Goal: Task Accomplishment & Management: Manage account settings

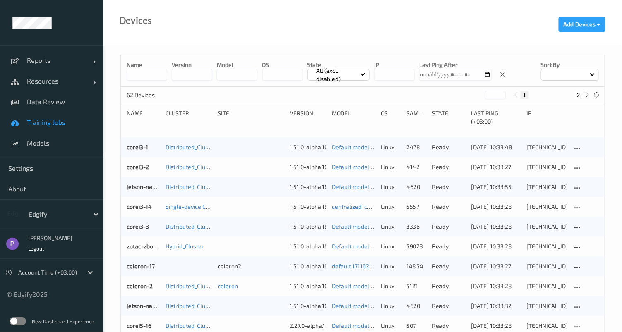
click at [25, 122] on link "Training Jobs" at bounding box center [51, 122] width 103 height 21
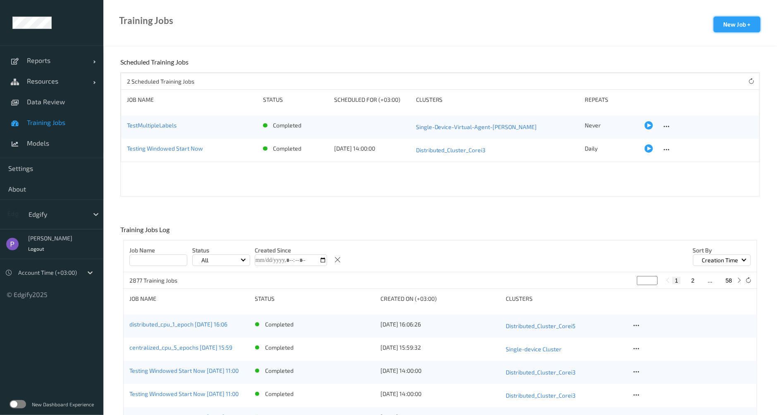
click at [738, 28] on button "New Job +" at bounding box center [737, 25] width 47 height 16
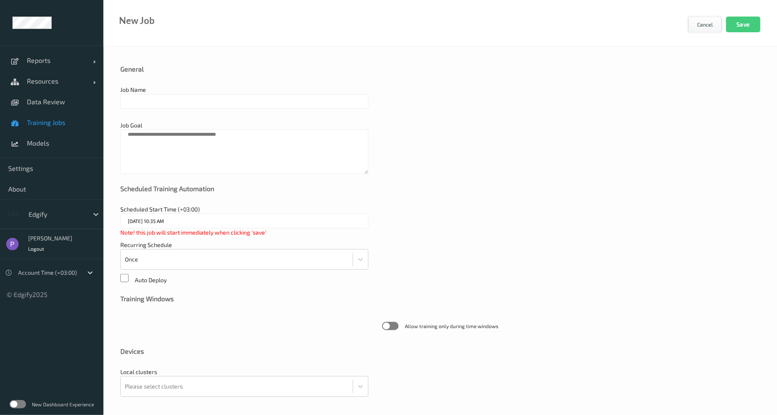
click at [700, 22] on button "Cancel" at bounding box center [705, 25] width 34 height 16
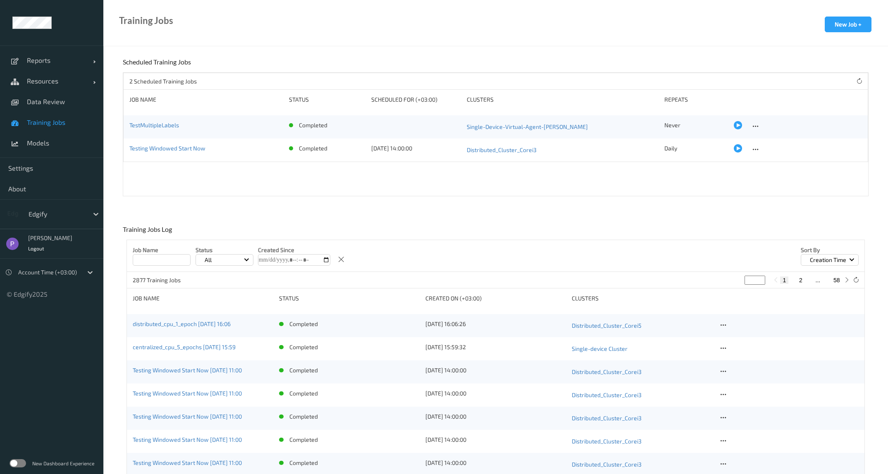
click at [212, 328] on div "distributed_cpu_1_epoch 2025-09-15 16:06" at bounding box center [203, 326] width 141 height 12
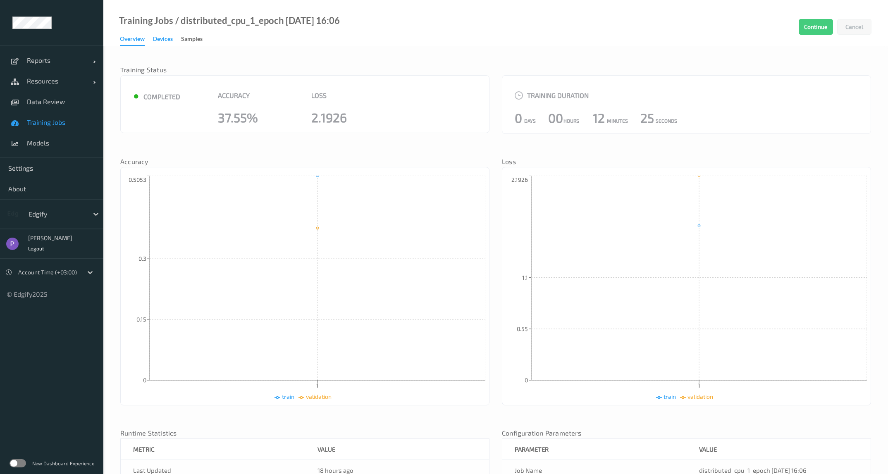
click at [158, 43] on div "Devices" at bounding box center [163, 40] width 20 height 10
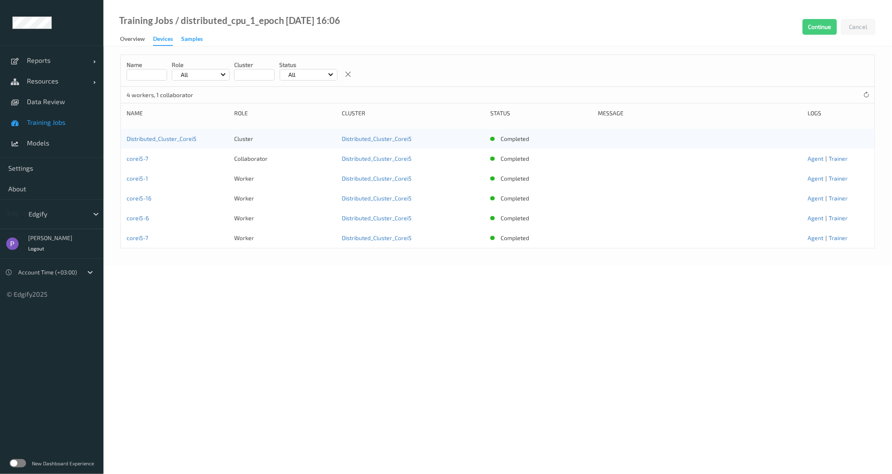
click at [191, 38] on div "Samples" at bounding box center [192, 40] width 22 height 10
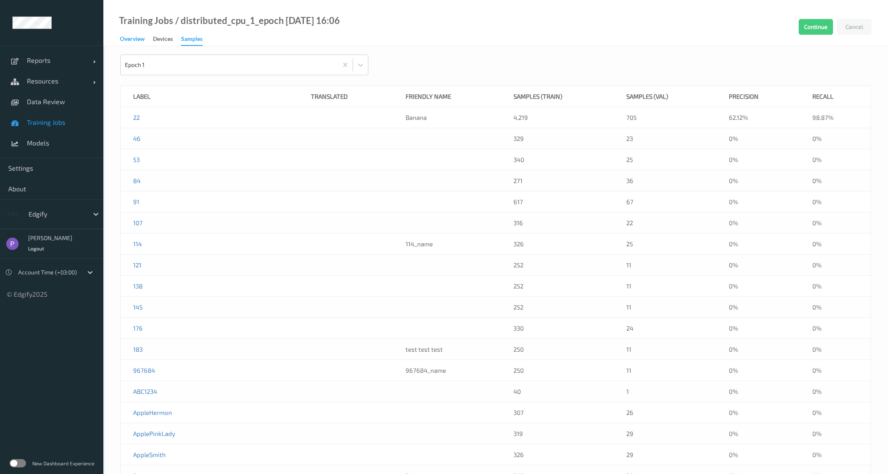
click at [142, 43] on div "Overview" at bounding box center [132, 40] width 25 height 10
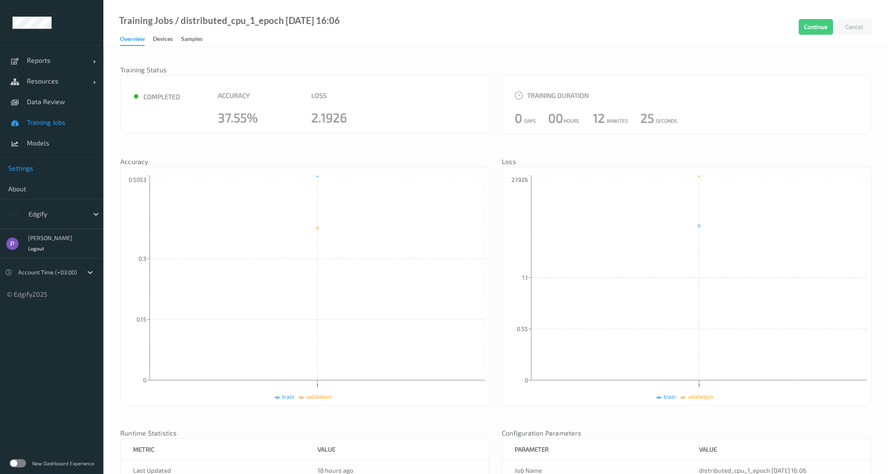
click at [33, 172] on link "Settings" at bounding box center [51, 168] width 103 height 21
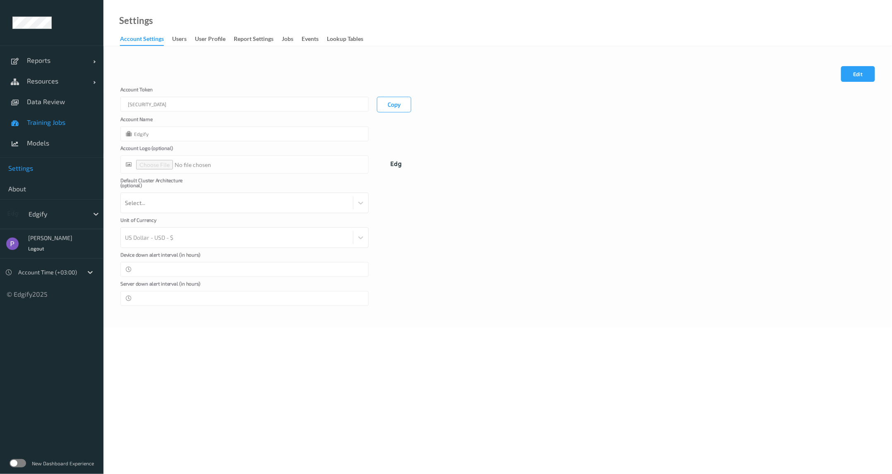
click at [36, 120] on span "Training Jobs" at bounding box center [61, 122] width 68 height 8
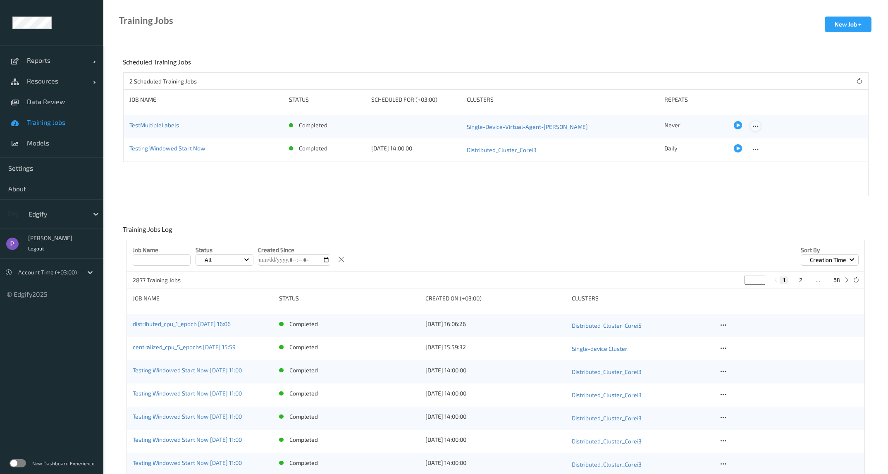
click at [754, 125] on icon at bounding box center [755, 126] width 7 height 7
click at [765, 138] on div "Edit Job" at bounding box center [774, 140] width 18 height 8
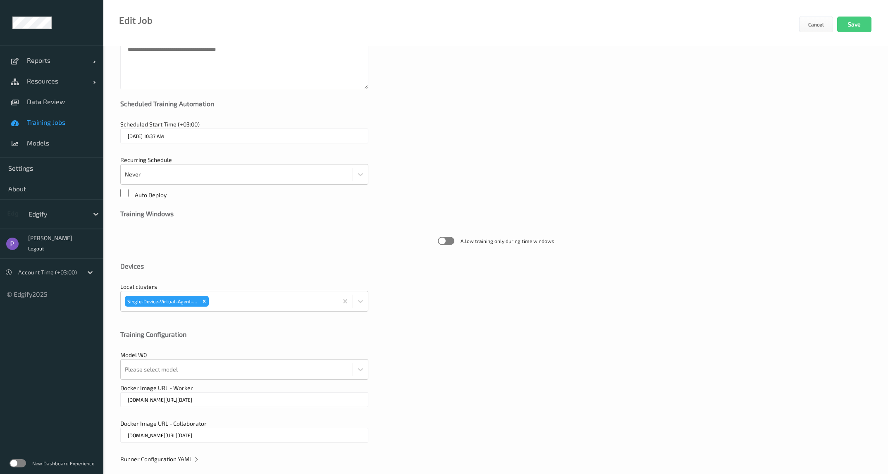
scroll to position [94, 0]
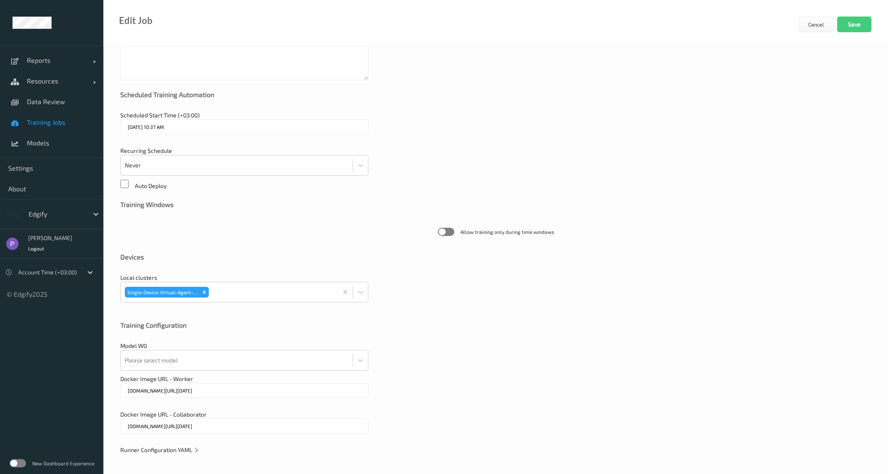
click at [178, 414] on span "Runner Configuration YAML" at bounding box center [159, 450] width 79 height 7
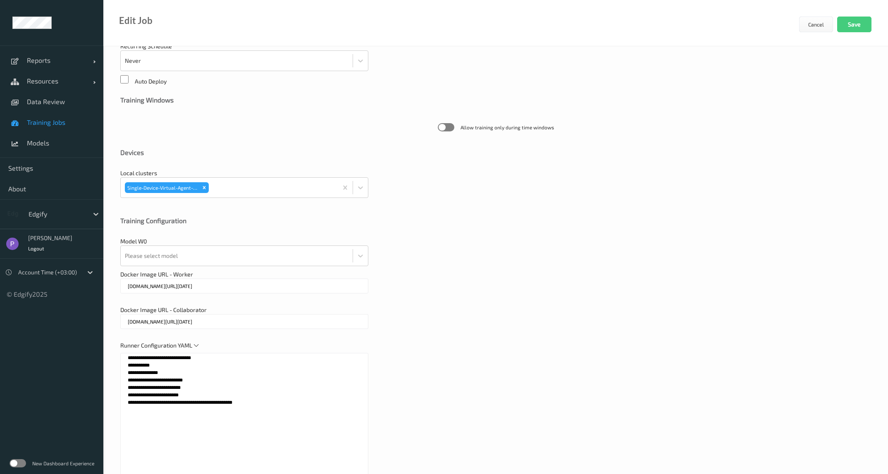
scroll to position [312, 0]
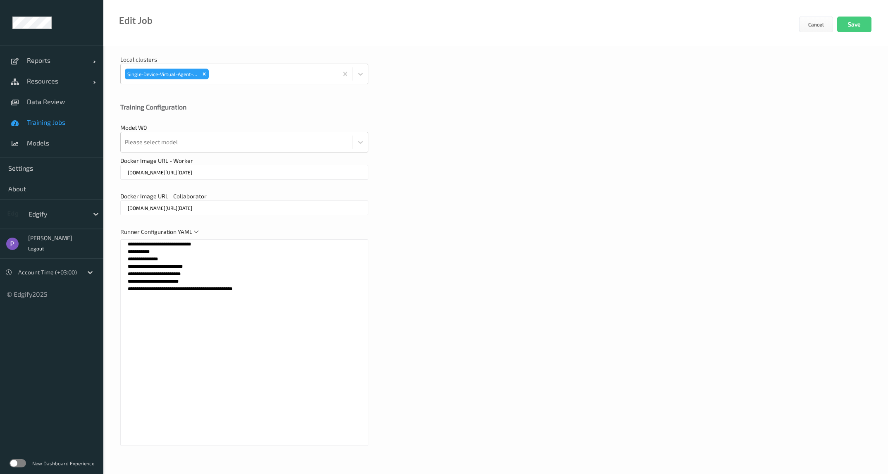
drag, startPoint x: 263, startPoint y: 319, endPoint x: 75, endPoint y: 231, distance: 207.8
click at [75, 231] on div "**********" at bounding box center [444, 58] width 888 height 741
click at [212, 280] on textarea "**********" at bounding box center [244, 342] width 248 height 207
drag, startPoint x: 242, startPoint y: 289, endPoint x: 52, endPoint y: 231, distance: 198.3
click at [52, 231] on div "**********" at bounding box center [444, 58] width 888 height 741
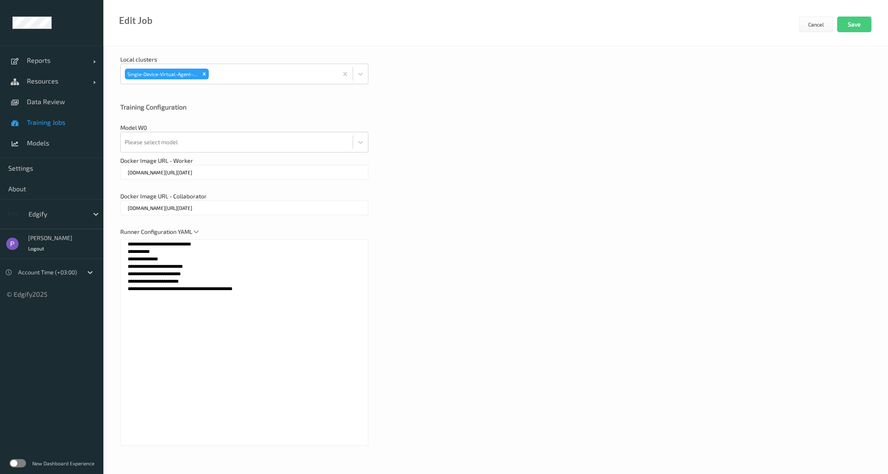
click at [249, 290] on textarea "**********" at bounding box center [244, 342] width 248 height 207
drag, startPoint x: 234, startPoint y: 290, endPoint x: 102, endPoint y: 239, distance: 142.3
click at [102, 239] on div "**********" at bounding box center [444, 58] width 888 height 741
click at [237, 291] on textarea "**********" at bounding box center [244, 342] width 248 height 207
click at [210, 291] on textarea "**********" at bounding box center [244, 342] width 248 height 207
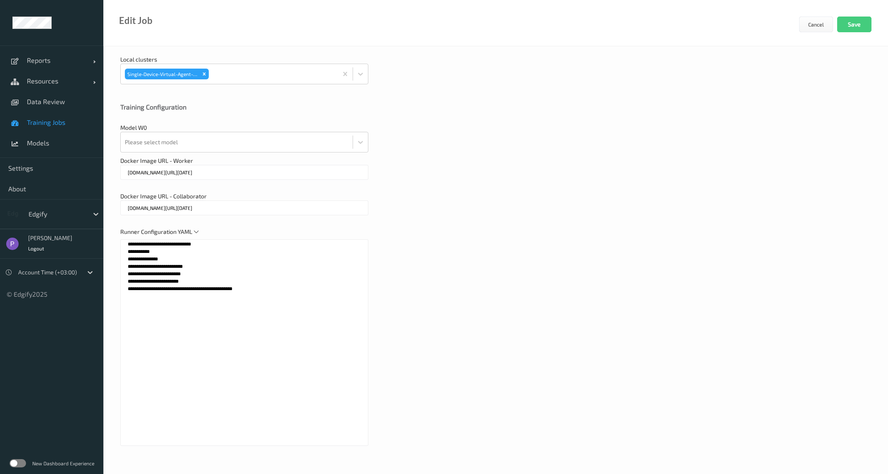
click at [244, 301] on textarea "**********" at bounding box center [244, 342] width 248 height 207
drag, startPoint x: 230, startPoint y: 297, endPoint x: 91, endPoint y: 233, distance: 153.2
click at [68, 242] on div "**********" at bounding box center [444, 58] width 888 height 741
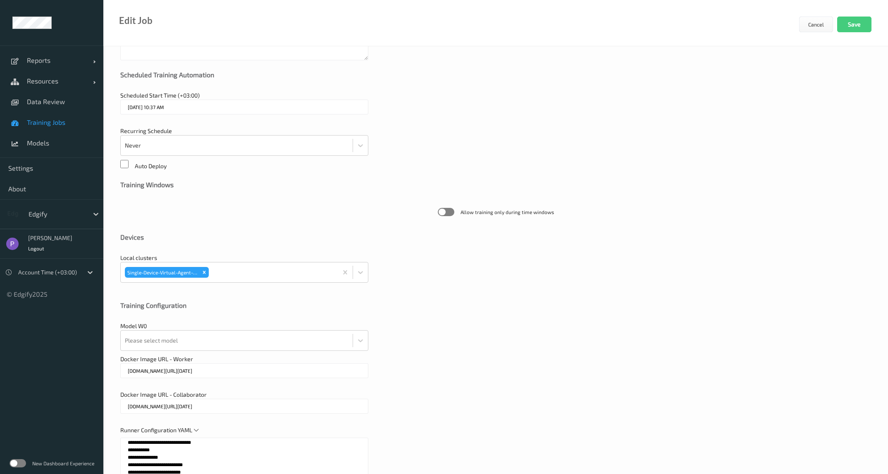
scroll to position [0, 0]
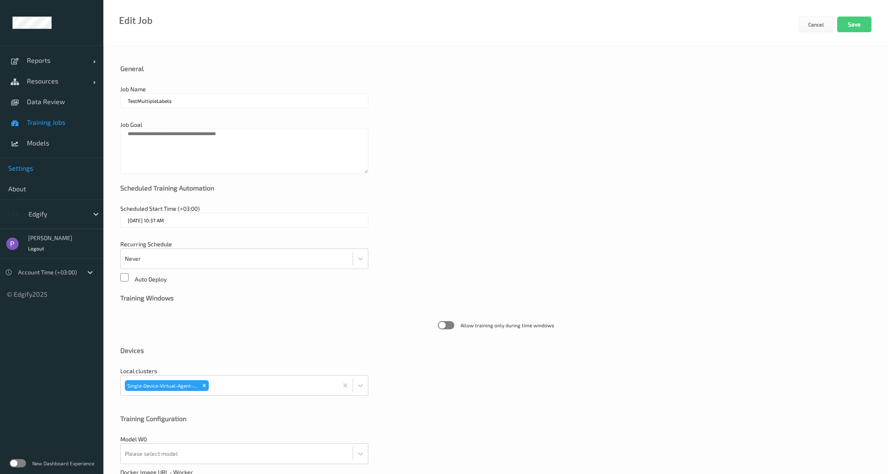
click at [43, 163] on link "Settings" at bounding box center [51, 168] width 103 height 21
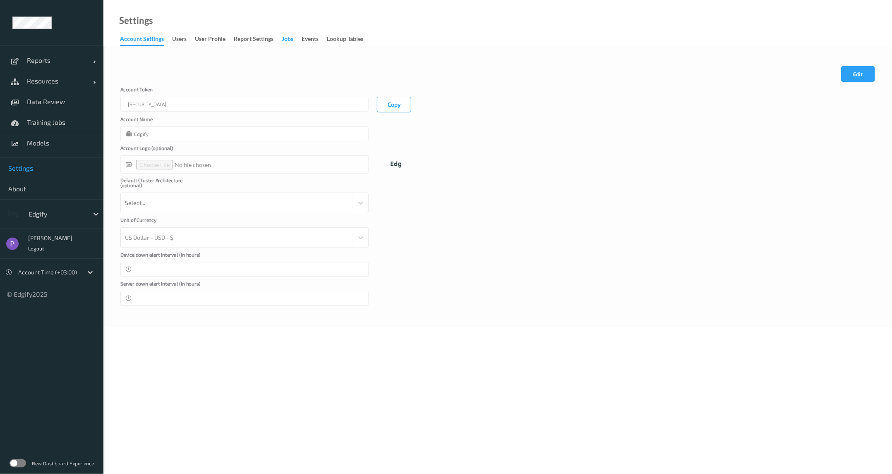
click at [283, 38] on div "Jobs" at bounding box center [288, 40] width 12 height 10
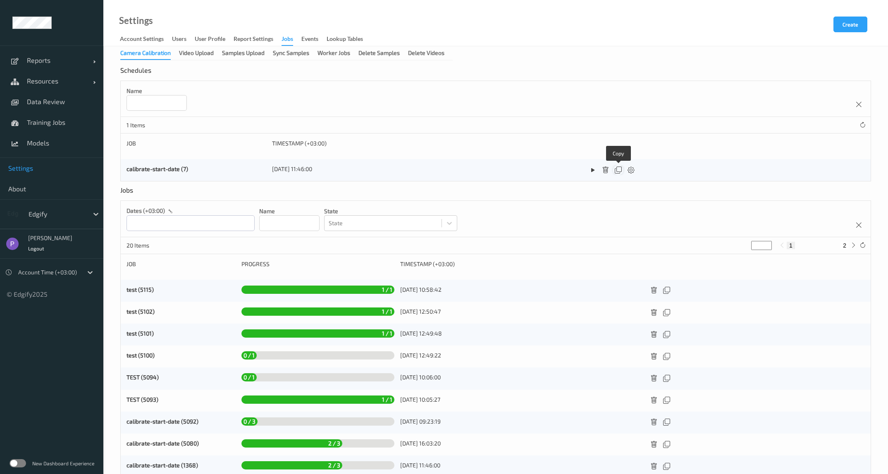
click at [619, 171] on icon at bounding box center [618, 170] width 7 height 7
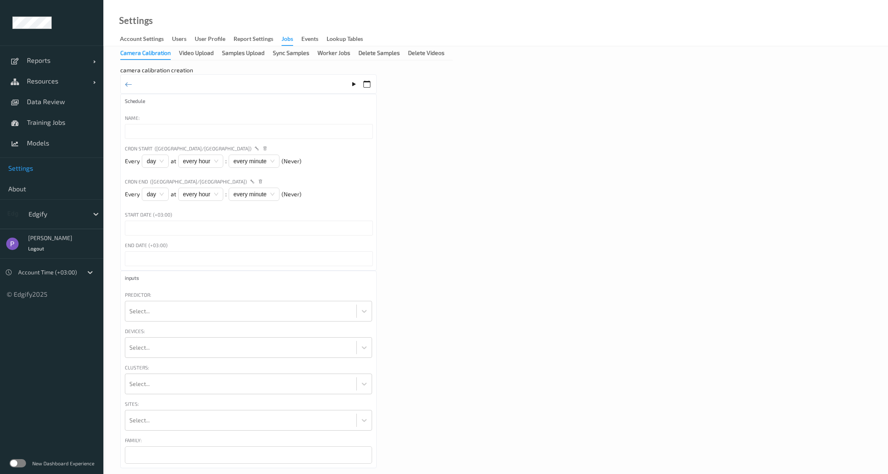
type input "calibrate-start-date"
type input "16/09/2024 11:46 AM"
click at [128, 84] on icon at bounding box center [128, 84] width 7 height 9
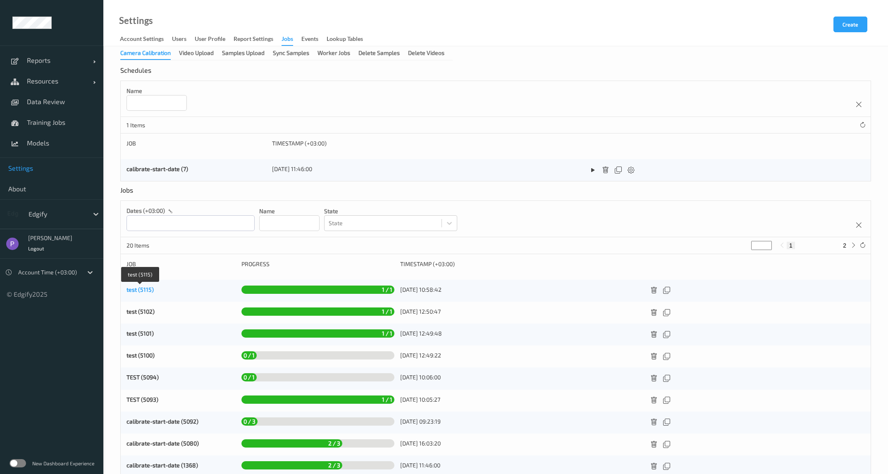
click at [148, 289] on link "test (5115)" at bounding box center [140, 289] width 27 height 7
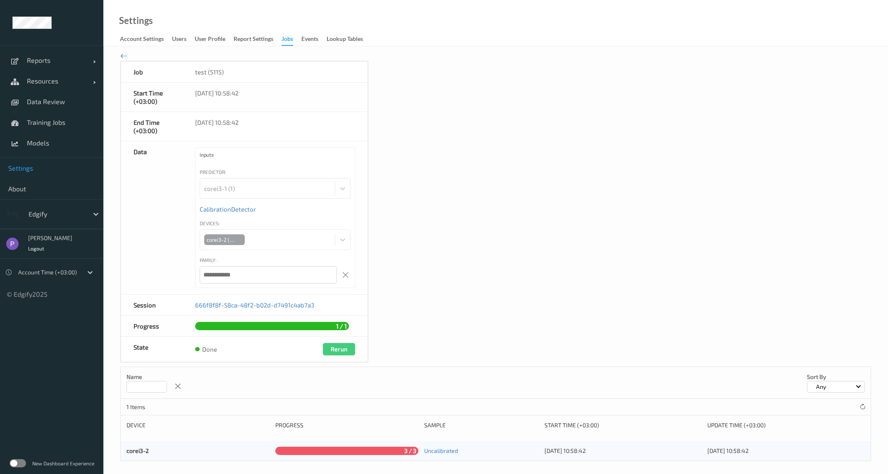
scroll to position [15, 0]
click at [287, 41] on div "Jobs" at bounding box center [288, 40] width 12 height 11
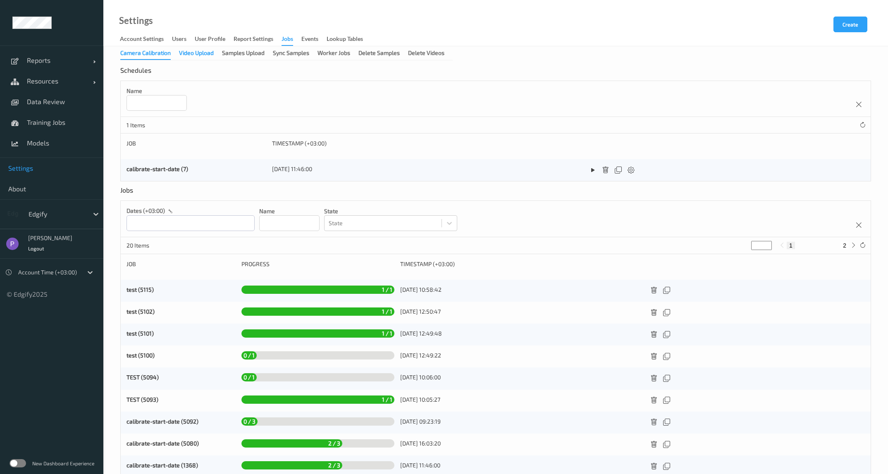
click at [201, 56] on div "Video Upload" at bounding box center [196, 54] width 35 height 10
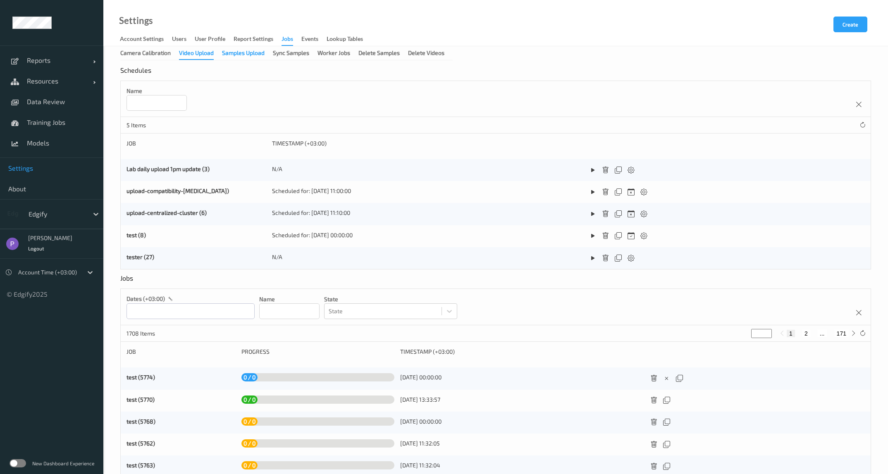
click at [230, 52] on div "Samples Upload" at bounding box center [243, 54] width 43 height 10
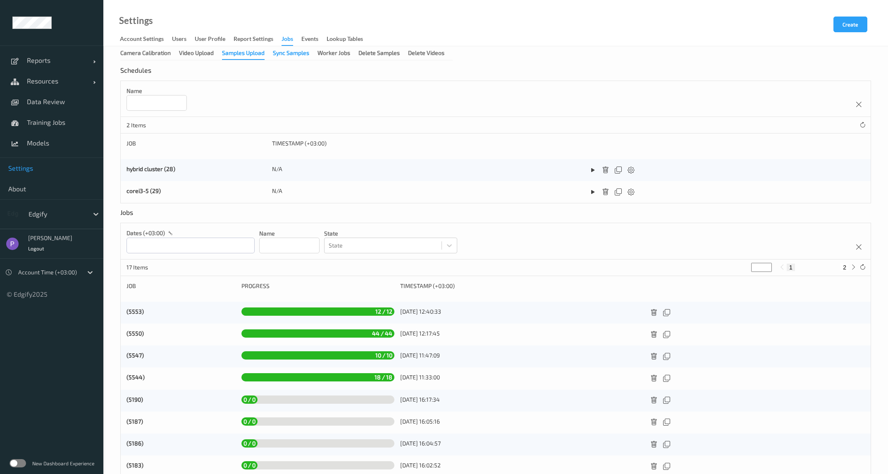
click at [284, 53] on div "Sync Samples" at bounding box center [291, 54] width 36 height 10
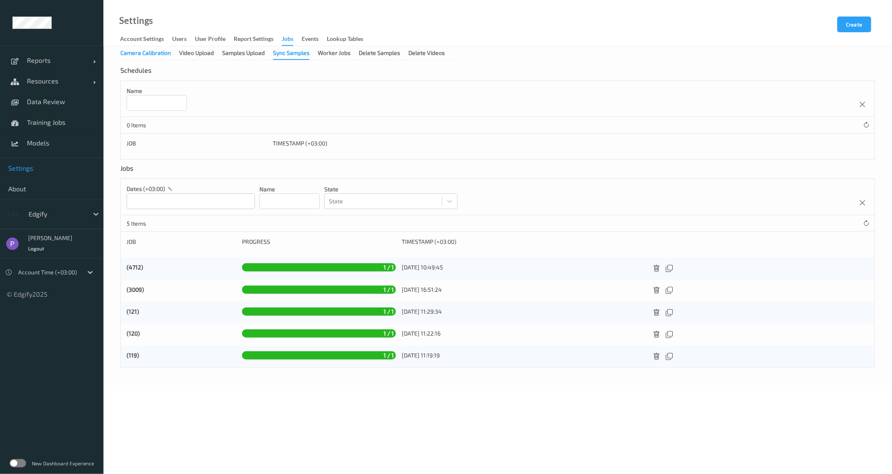
click at [144, 54] on div "Camera Calibration" at bounding box center [145, 54] width 50 height 10
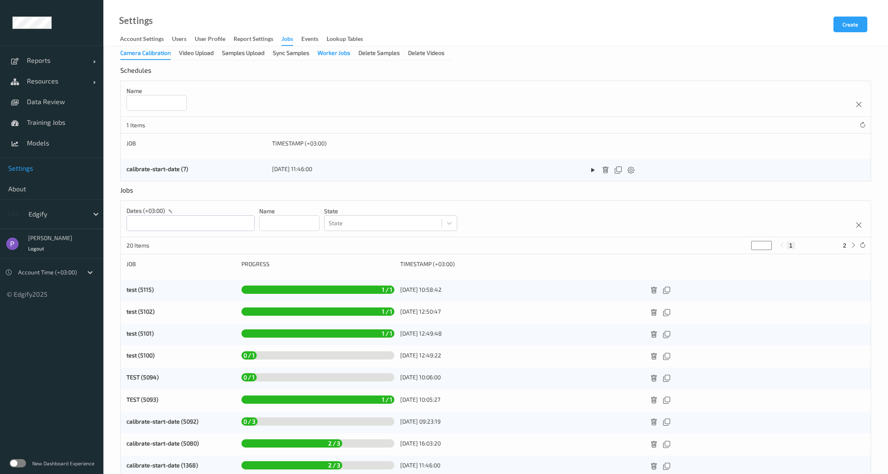
click at [342, 56] on div "Worker Jobs" at bounding box center [334, 54] width 33 height 10
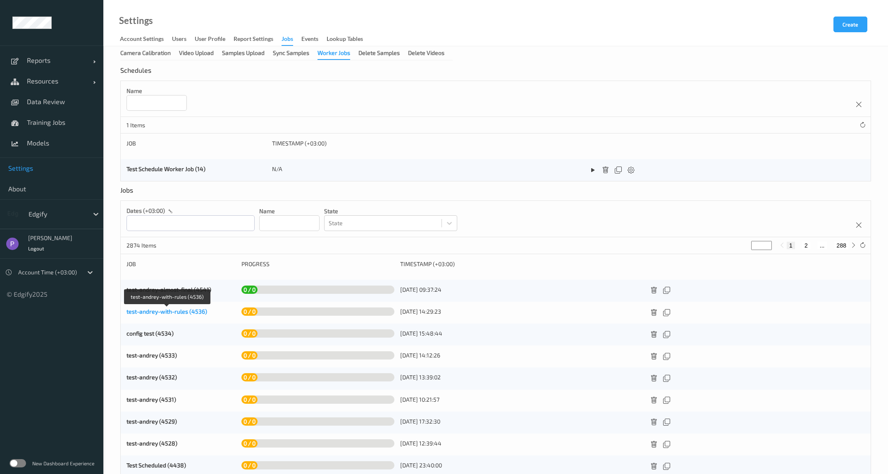
click at [188, 312] on link "test-andrey-with-rules (4536)" at bounding box center [167, 311] width 81 height 7
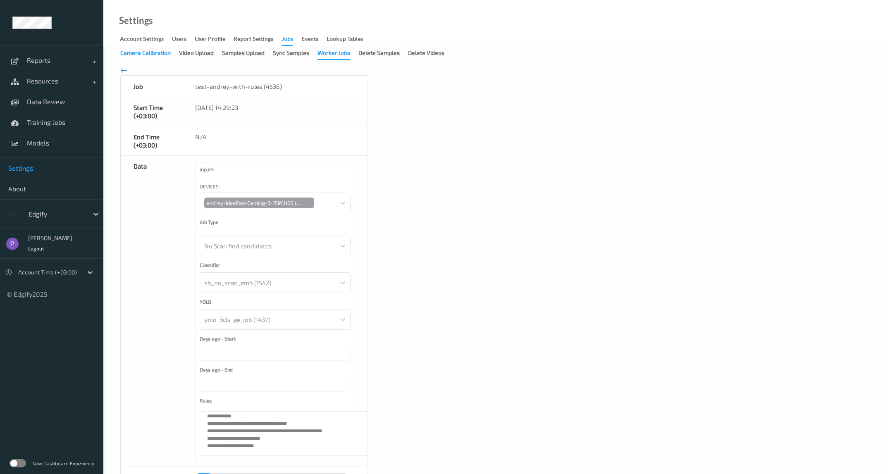
click at [143, 57] on div "Camera Calibration" at bounding box center [145, 54] width 50 height 10
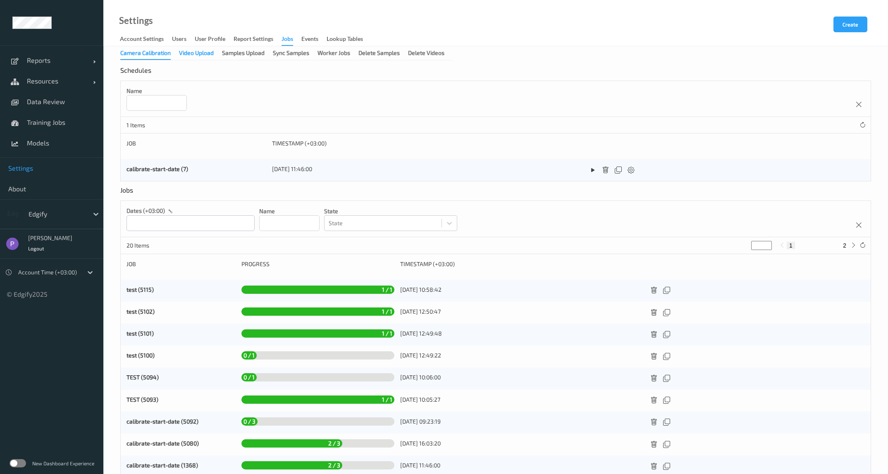
click at [190, 55] on div "Video Upload" at bounding box center [196, 54] width 35 height 10
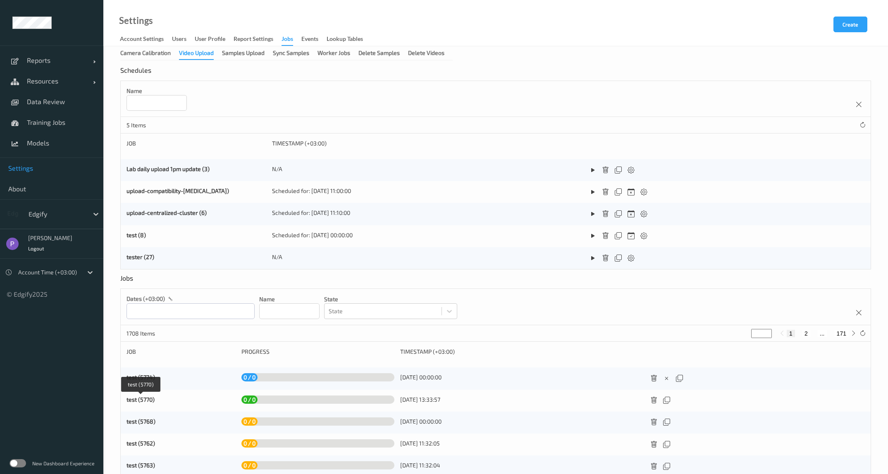
click at [145, 399] on link "test (5770)" at bounding box center [141, 399] width 28 height 7
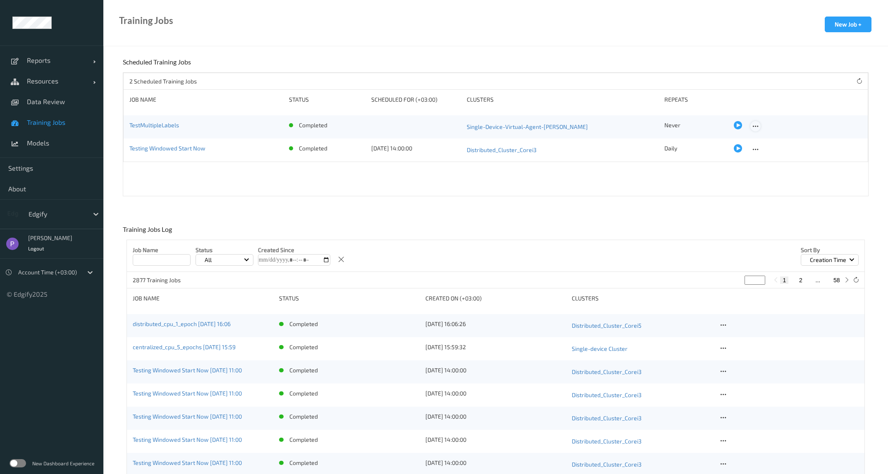
click at [754, 126] on icon at bounding box center [755, 126] width 7 height 7
click at [750, 89] on div "2 Scheduled Training Jobs" at bounding box center [496, 81] width 744 height 17
click at [752, 126] on icon at bounding box center [755, 126] width 7 height 7
click at [723, 323] on icon at bounding box center [723, 325] width 7 height 7
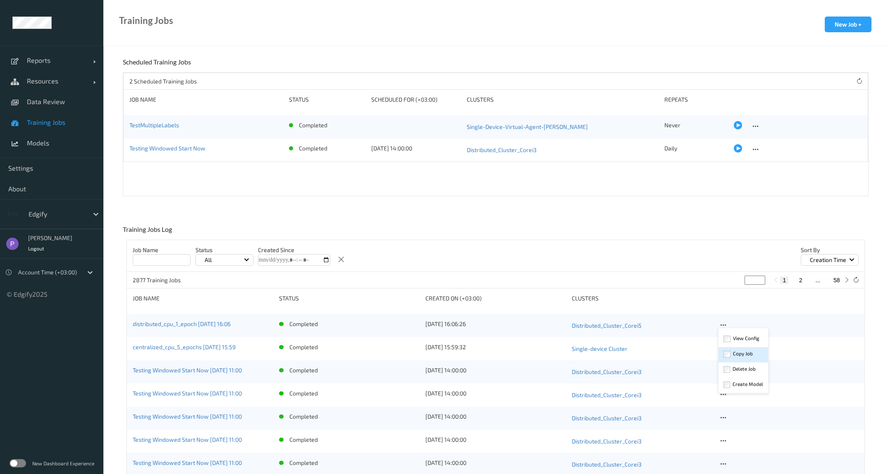
click at [739, 353] on div "Copy Job" at bounding box center [743, 354] width 20 height 8
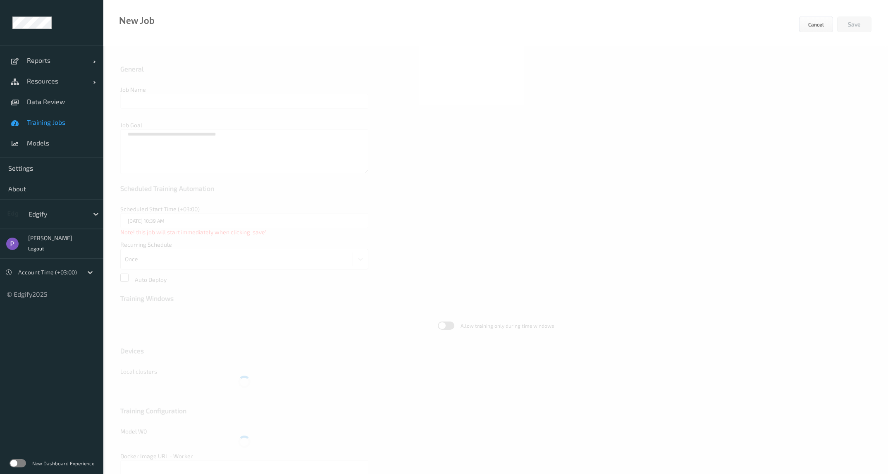
type input "distributed_cpu_1_epoch 2025-09-15 16:06"
type textarea "**********"
type input "eu.gcr.io/edgify-framework/edgify-worker-cpu:2.5.3a46"
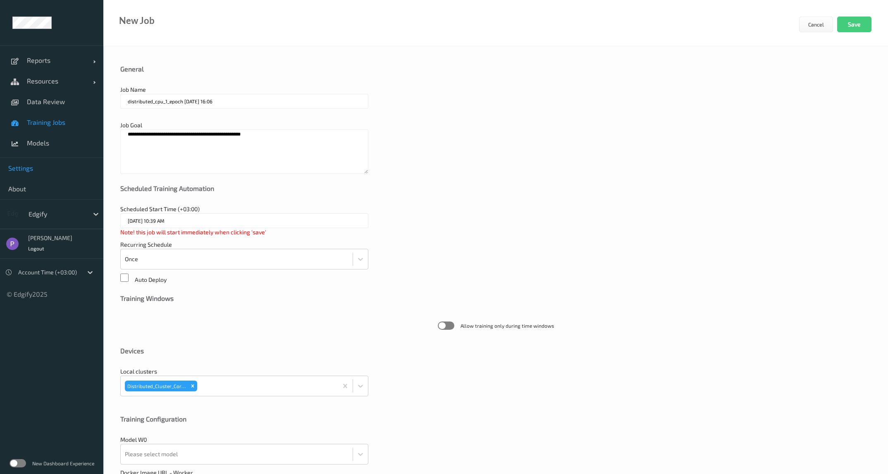
click at [34, 170] on span "Settings" at bounding box center [51, 168] width 87 height 8
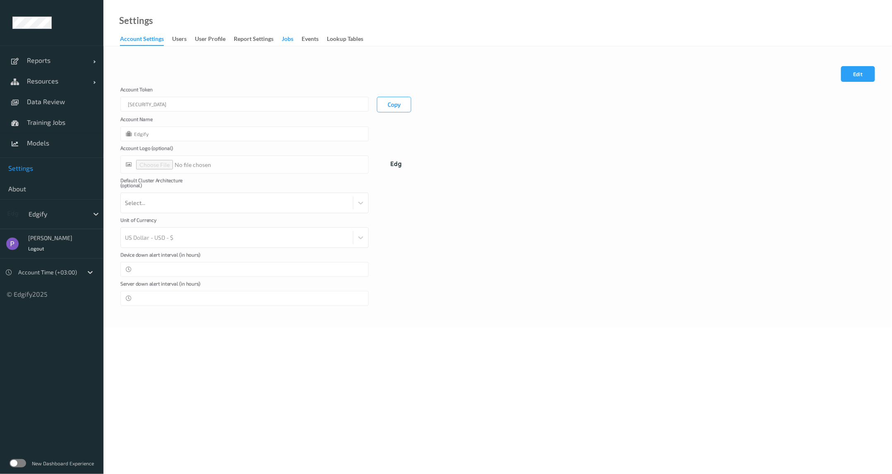
click at [292, 36] on div "Jobs" at bounding box center [288, 40] width 12 height 10
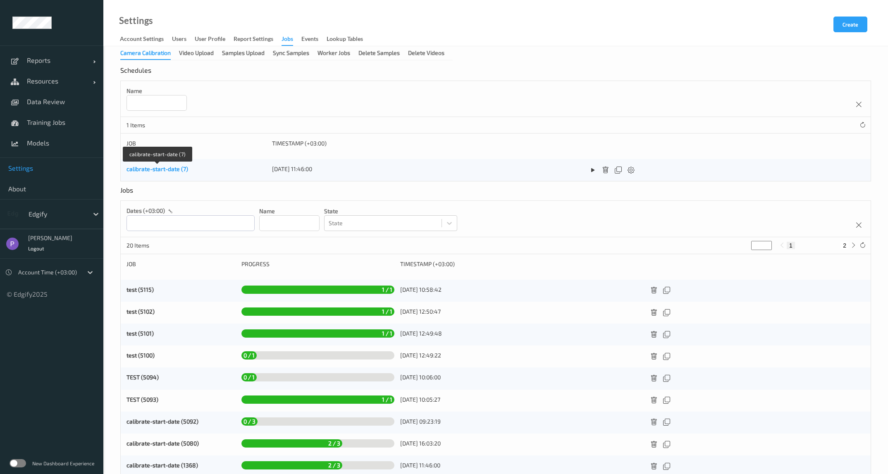
click at [172, 170] on link "calibrate-start-date (7)" at bounding box center [158, 168] width 62 height 7
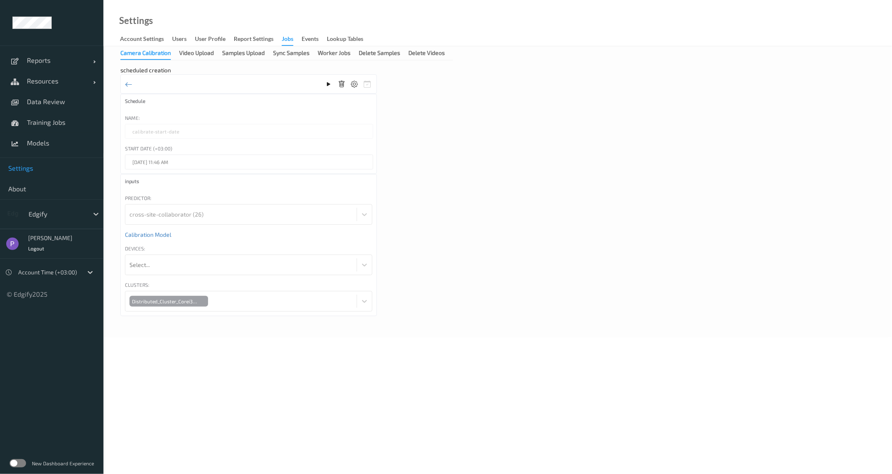
click at [147, 54] on div "Camera Calibration" at bounding box center [145, 54] width 50 height 11
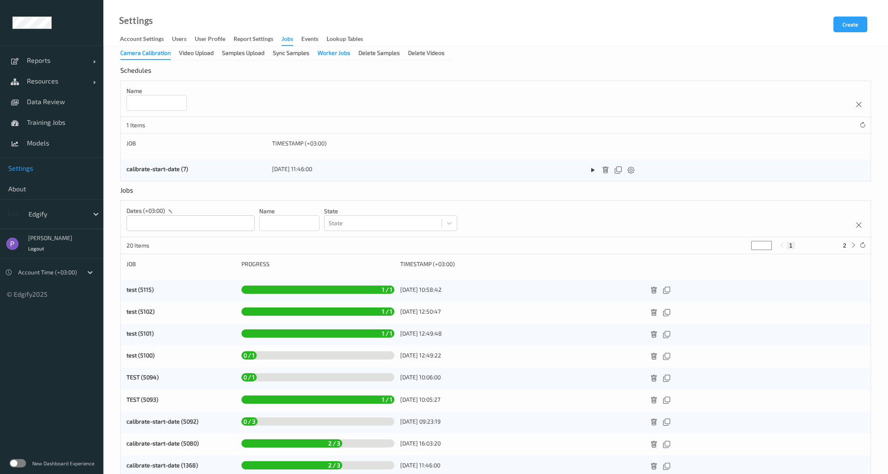
click at [328, 57] on div "Worker Jobs" at bounding box center [334, 54] width 33 height 10
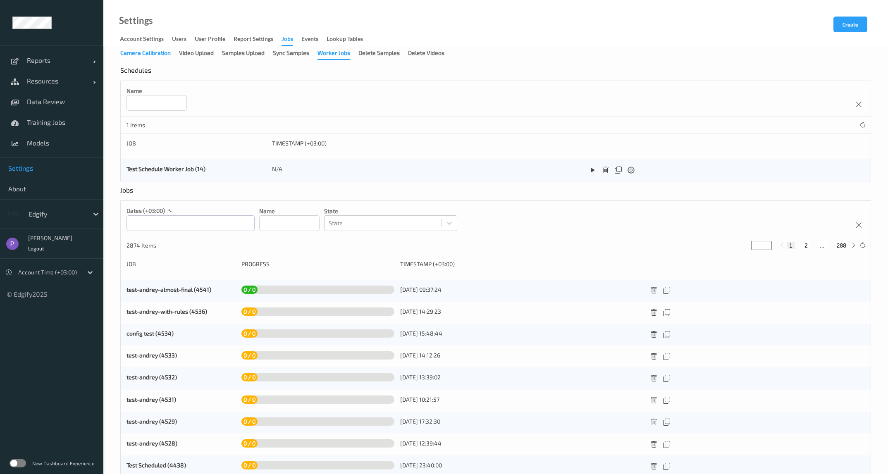
click at [146, 58] on div "Camera Calibration" at bounding box center [145, 54] width 50 height 10
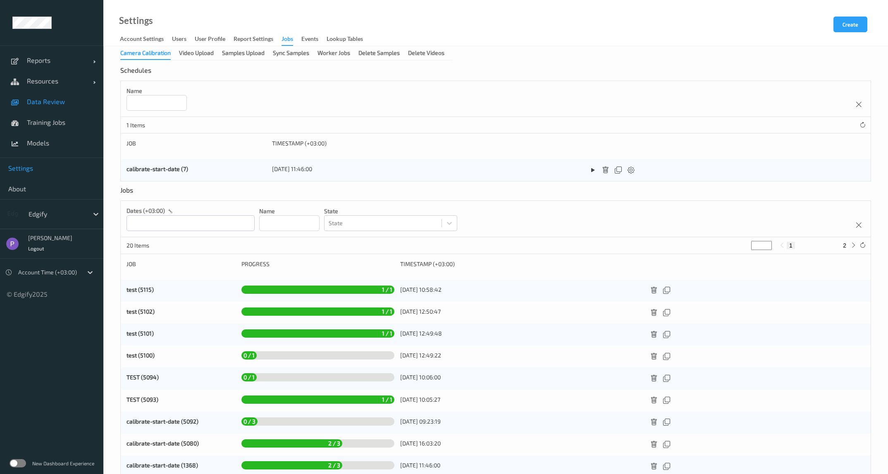
click at [45, 103] on span "Data Review" at bounding box center [61, 102] width 68 height 8
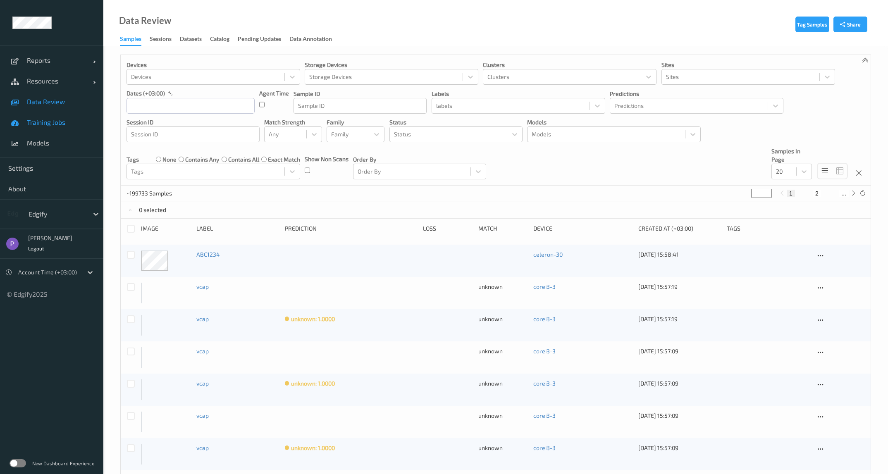
click at [39, 127] on link "Training Jobs" at bounding box center [51, 122] width 103 height 21
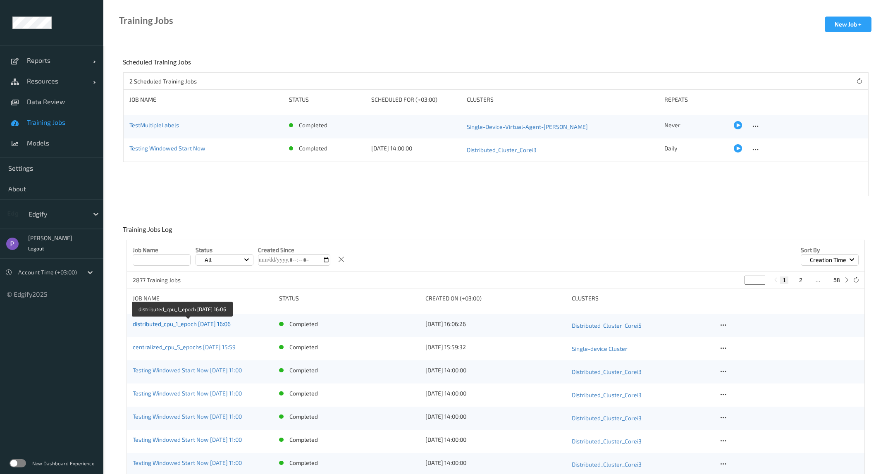
click at [200, 325] on link "distributed_cpu_1_epoch [DATE] 16:06" at bounding box center [182, 323] width 98 height 7
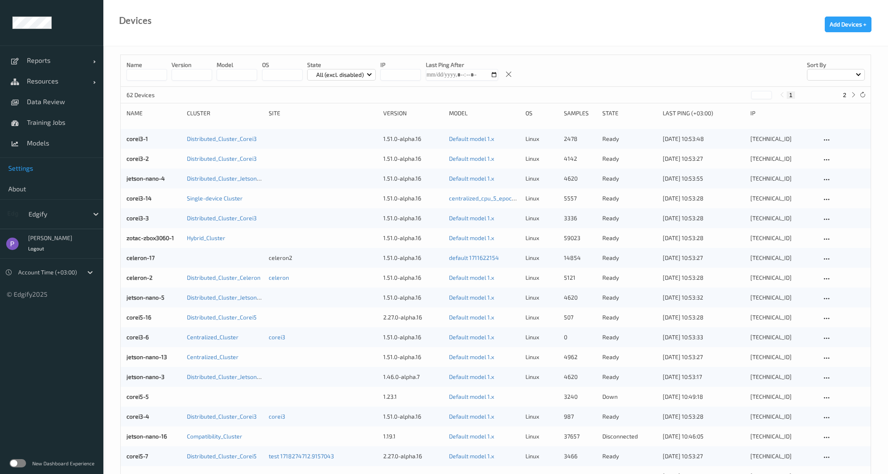
click at [27, 174] on link "Settings" at bounding box center [51, 168] width 103 height 21
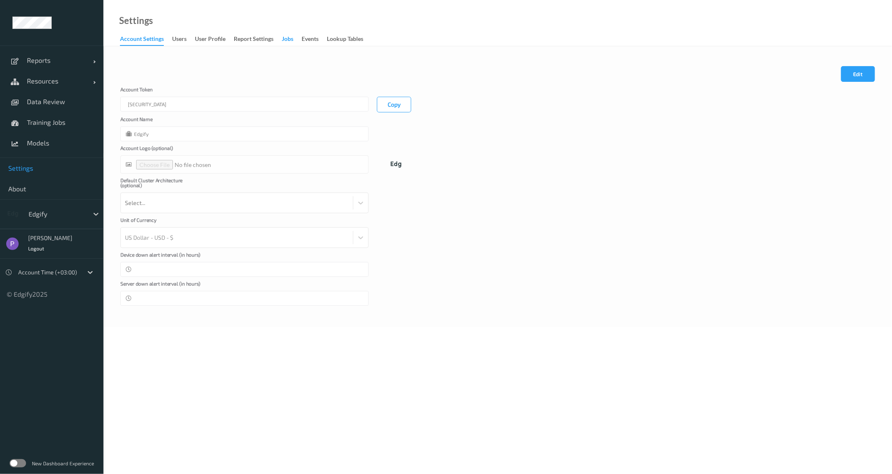
click at [287, 36] on div "Jobs" at bounding box center [288, 40] width 12 height 10
